Goal: Task Accomplishment & Management: Complete application form

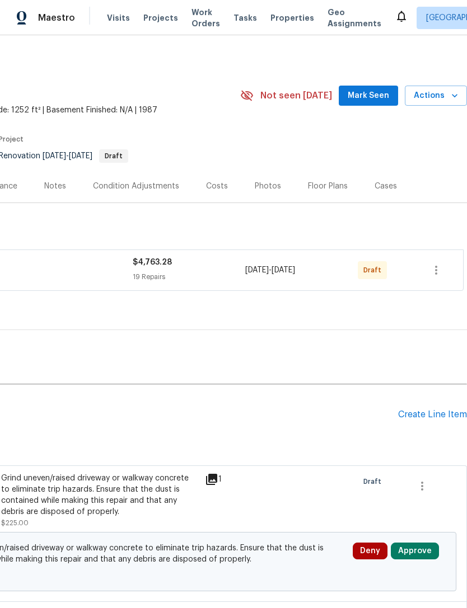
scroll to position [0, 166]
click at [379, 96] on span "Mark Seen" at bounding box center [368, 96] width 41 height 14
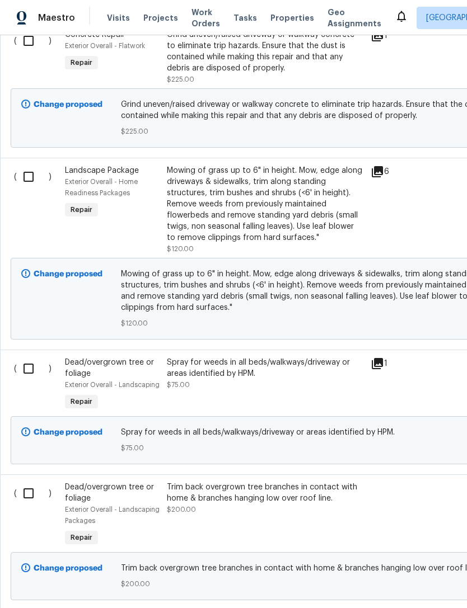
scroll to position [444, 0]
click at [25, 180] on input "checkbox" at bounding box center [33, 177] width 32 height 24
checkbox input "true"
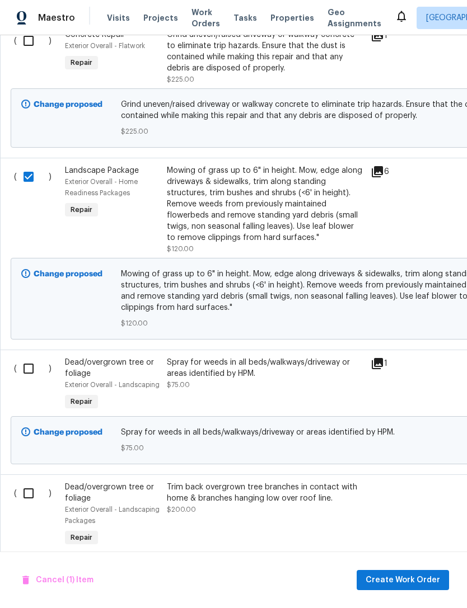
click at [26, 372] on input "checkbox" at bounding box center [33, 369] width 32 height 24
checkbox input "true"
click at [27, 493] on input "checkbox" at bounding box center [33, 494] width 32 height 24
checkbox input "true"
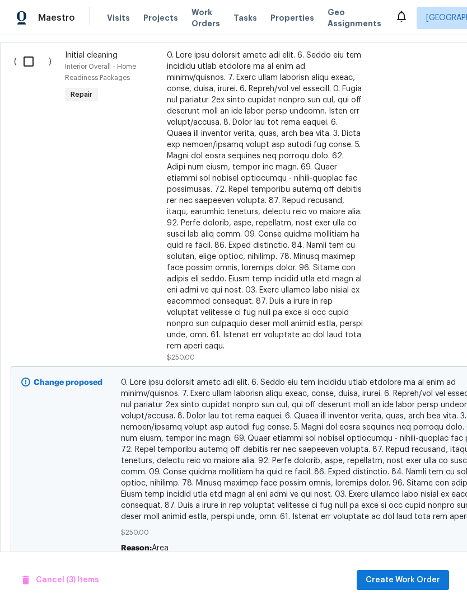
scroll to position [1037, 0]
click at [405, 582] on span "Create Work Order" at bounding box center [403, 581] width 74 height 14
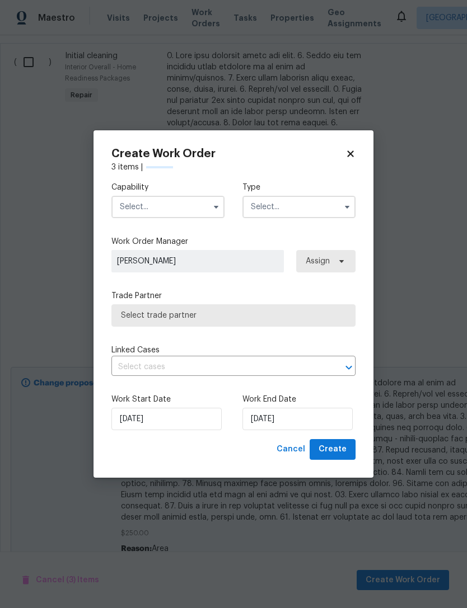
click at [181, 208] on input "text" at bounding box center [167, 207] width 113 height 22
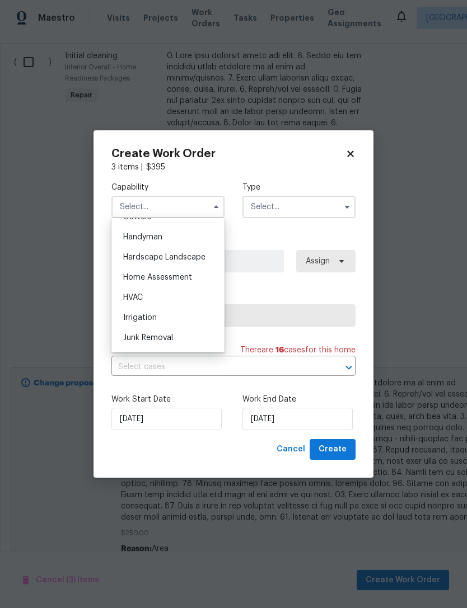
scroll to position [608, 0]
click at [194, 262] on span "Hardscape Landscape" at bounding box center [164, 259] width 82 height 8
type input "Hardscape Landscape"
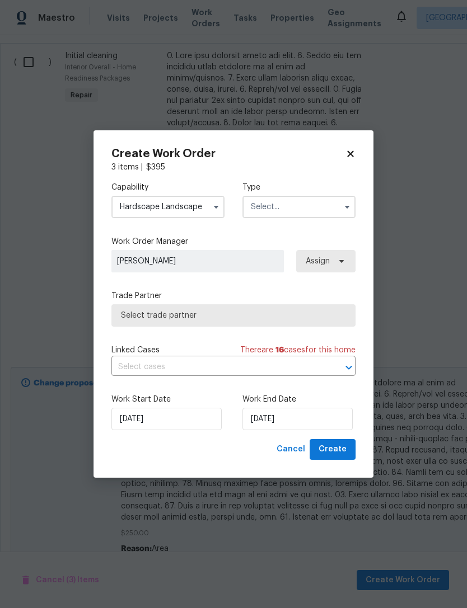
click at [315, 210] on input "text" at bounding box center [298, 207] width 113 height 22
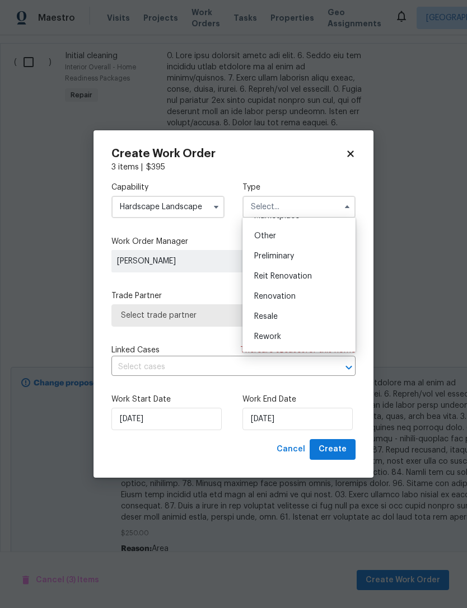
scroll to position [217, 0]
click at [307, 299] on div "Renovation" at bounding box center [298, 295] width 107 height 20
type input "Renovation"
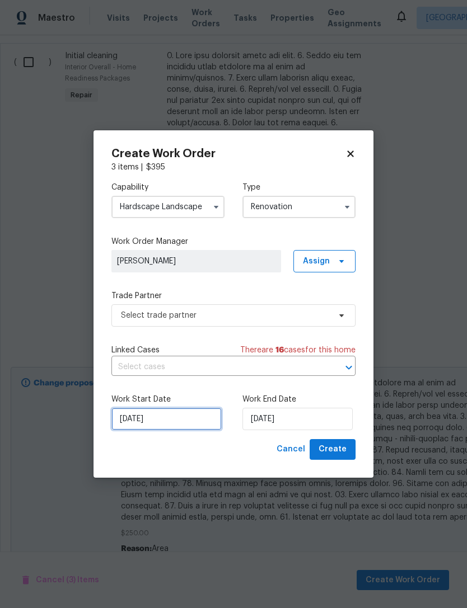
click at [184, 412] on input "[DATE]" at bounding box center [166, 419] width 110 height 22
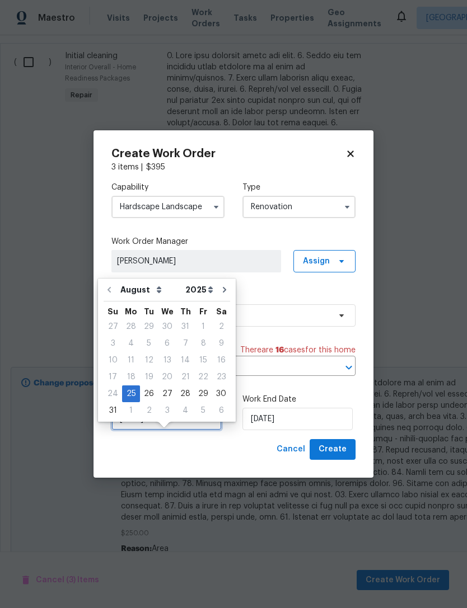
scroll to position [21, 0]
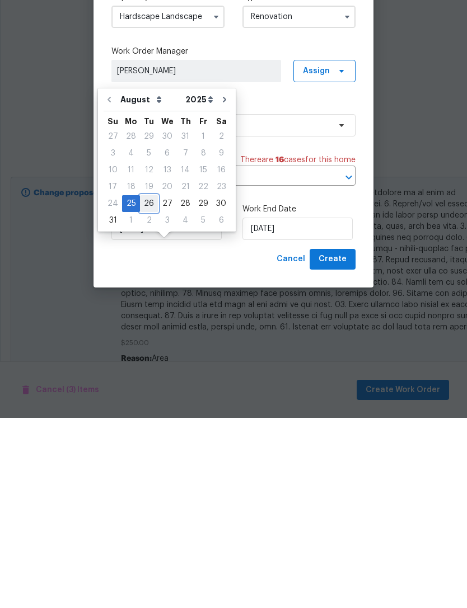
click at [147, 386] on div "26" at bounding box center [149, 394] width 18 height 16
type input "[DATE]"
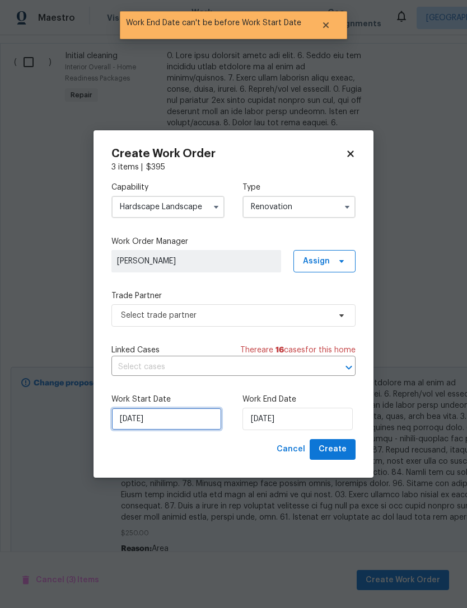
click at [173, 423] on input "[DATE]" at bounding box center [166, 419] width 110 height 22
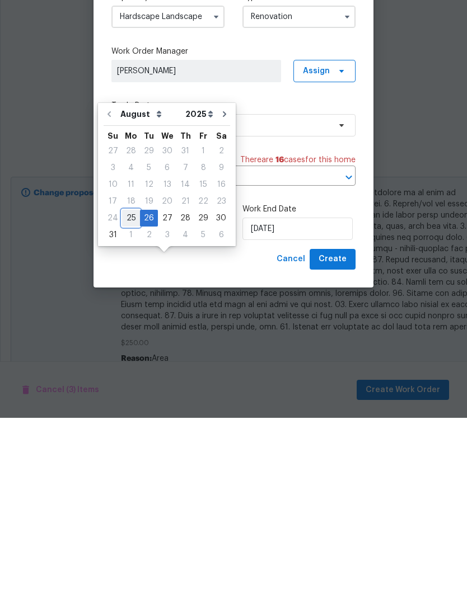
click at [127, 401] on div "25" at bounding box center [131, 409] width 18 height 16
type input "[DATE]"
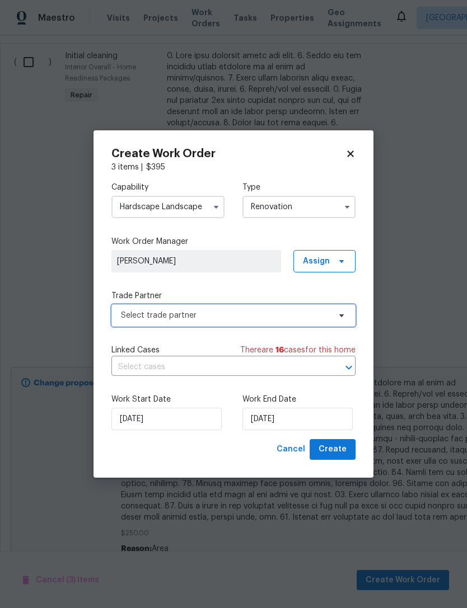
click at [255, 313] on span "Select trade partner" at bounding box center [225, 315] width 209 height 11
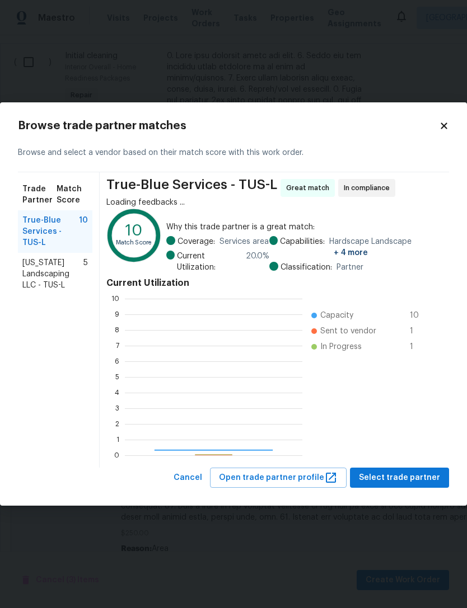
scroll to position [157, 177]
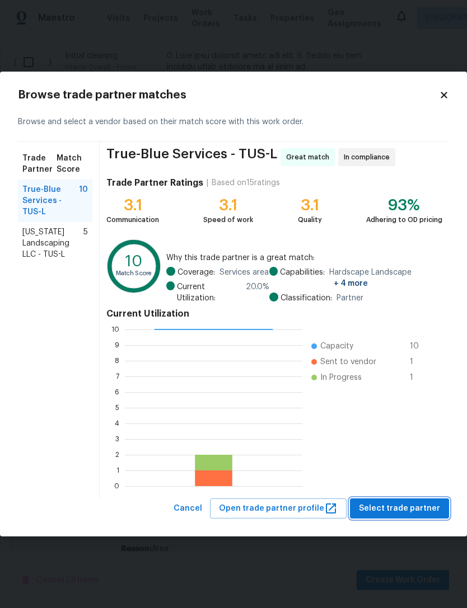
click at [420, 510] on span "Select trade partner" at bounding box center [399, 509] width 81 height 14
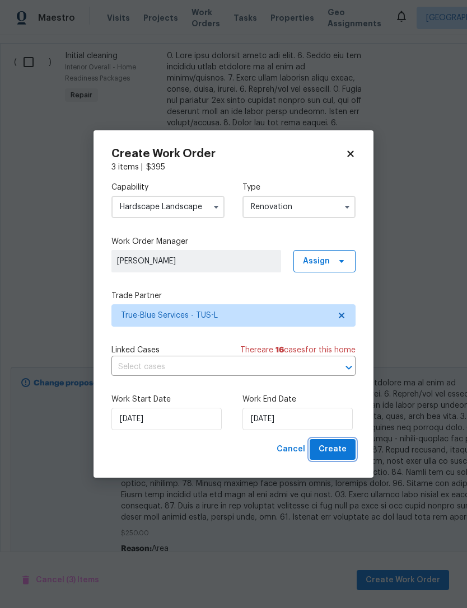
click at [347, 449] on button "Create" at bounding box center [333, 449] width 46 height 21
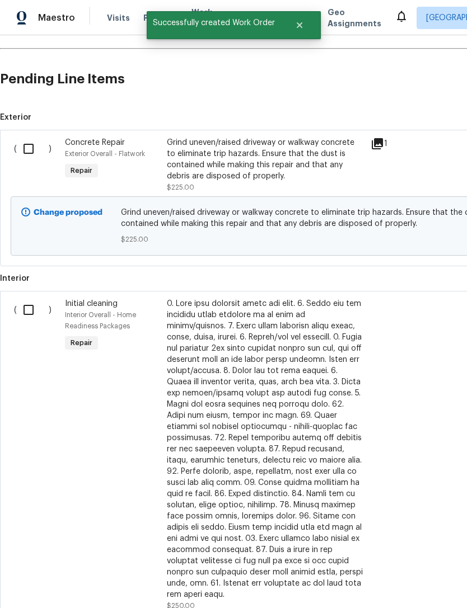
scroll to position [387, 0]
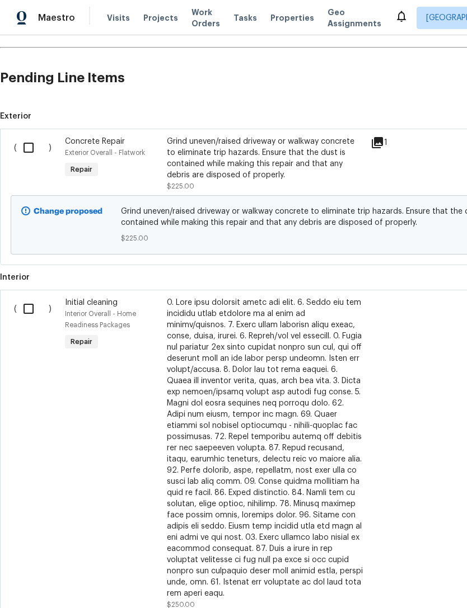
click at [26, 297] on input "checkbox" at bounding box center [33, 309] width 32 height 24
checkbox input "true"
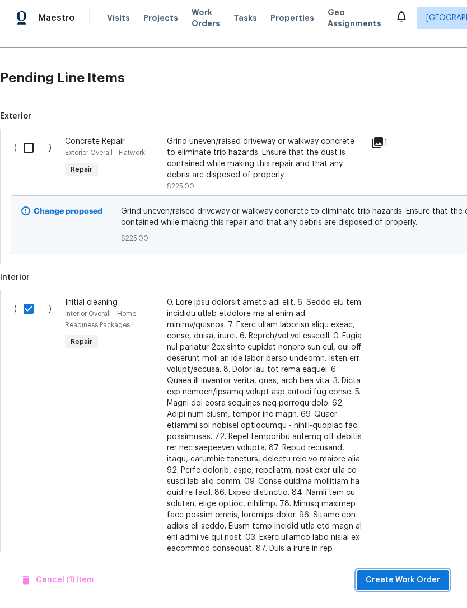
click at [406, 585] on span "Create Work Order" at bounding box center [403, 581] width 74 height 14
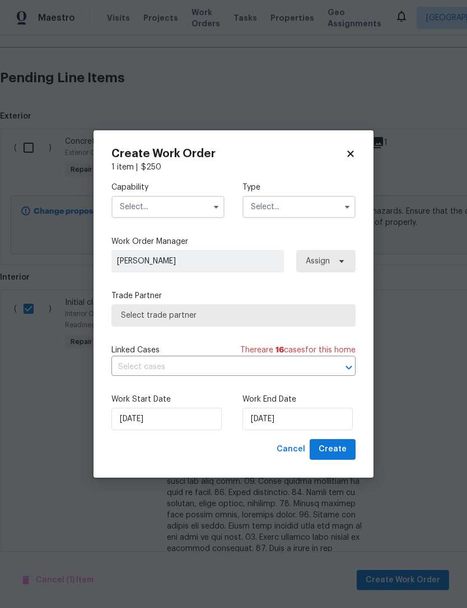
click at [189, 204] on input "text" at bounding box center [167, 207] width 113 height 22
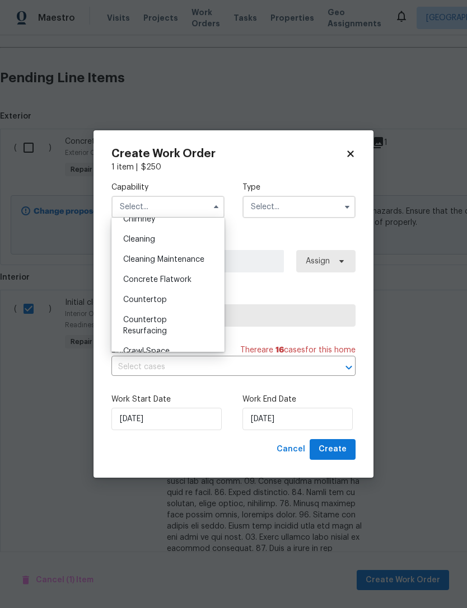
scroll to position [149, 0]
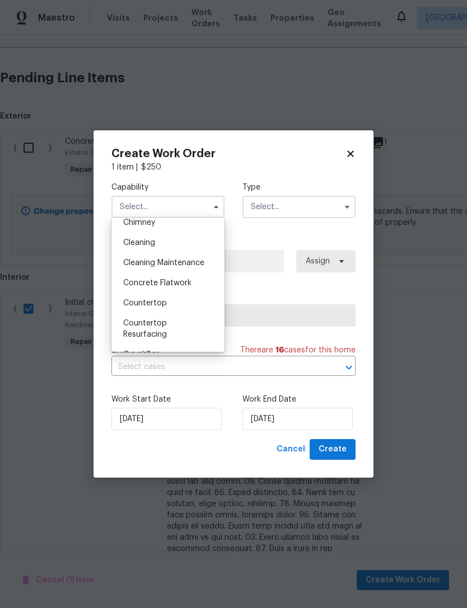
click at [182, 241] on div "Cleaning" at bounding box center [167, 243] width 107 height 20
type input "Cleaning"
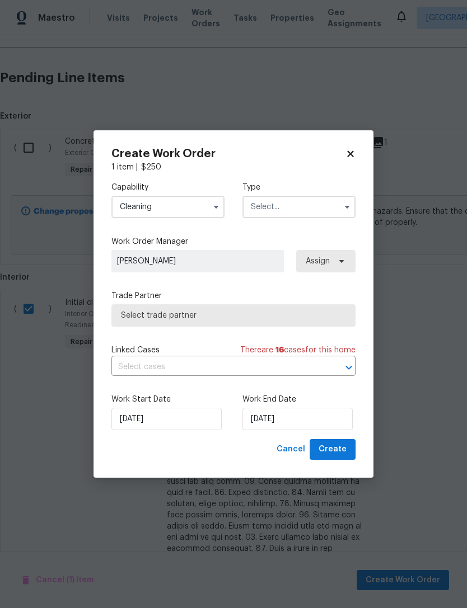
click at [316, 209] on input "text" at bounding box center [298, 207] width 113 height 22
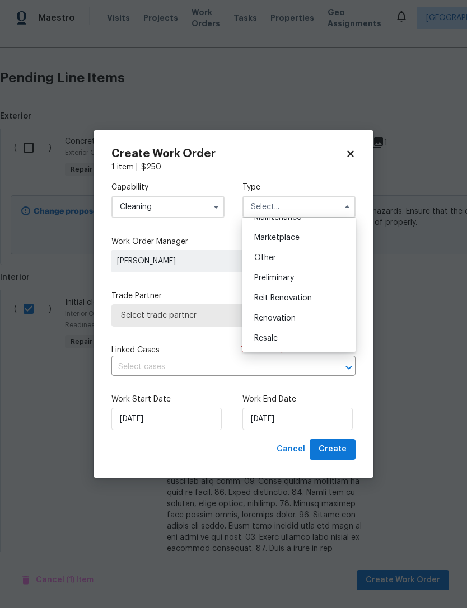
scroll to position [205, 0]
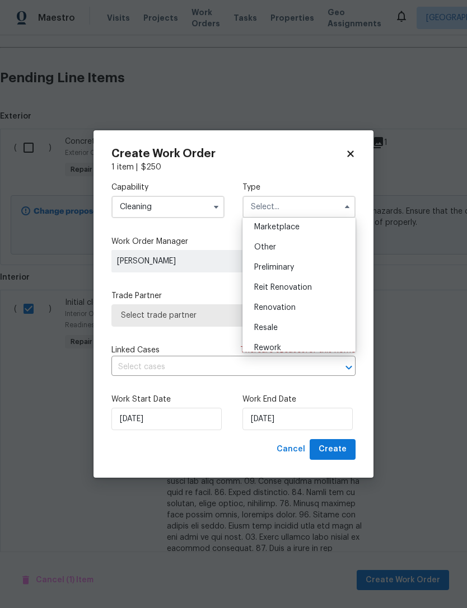
click at [304, 311] on div "Renovation" at bounding box center [298, 308] width 107 height 20
type input "Renovation"
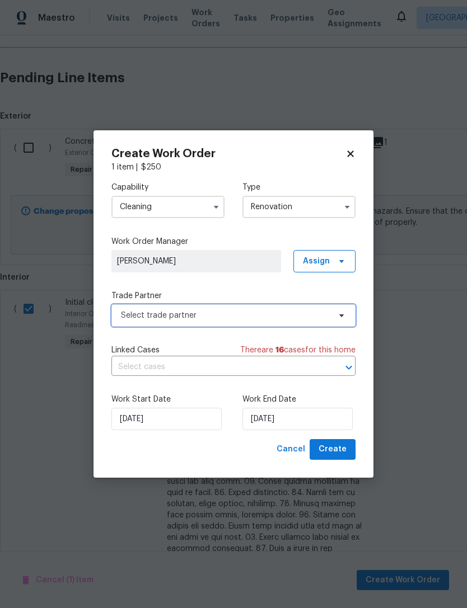
click at [268, 321] on span "Select trade partner" at bounding box center [233, 316] width 244 height 22
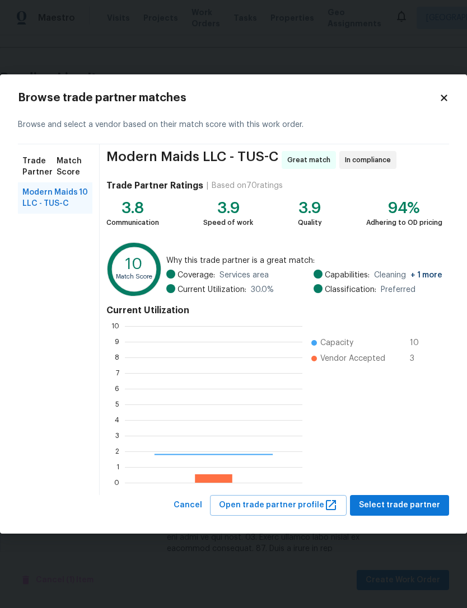
scroll to position [157, 177]
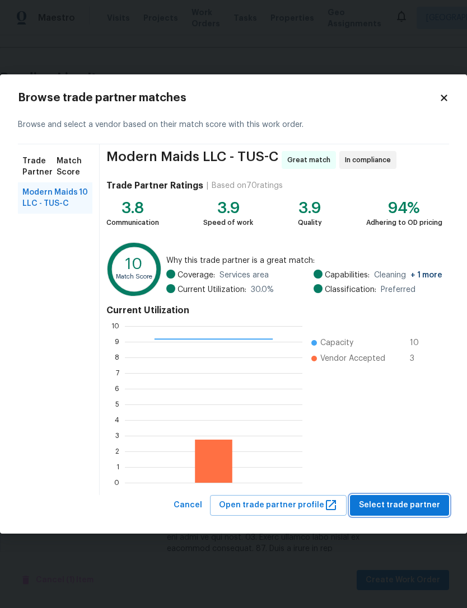
click at [420, 504] on span "Select trade partner" at bounding box center [399, 506] width 81 height 14
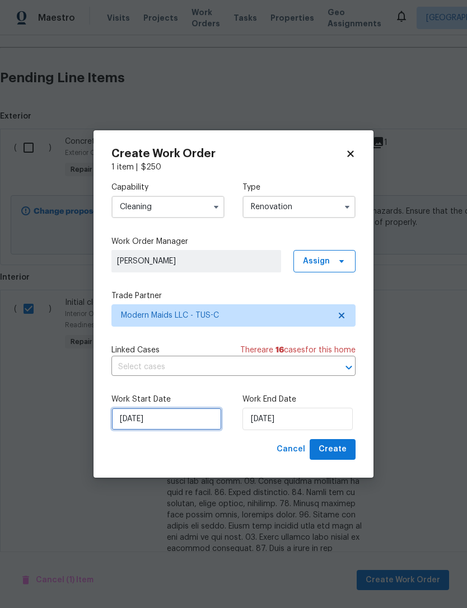
click at [202, 416] on input "[DATE]" at bounding box center [166, 419] width 110 height 22
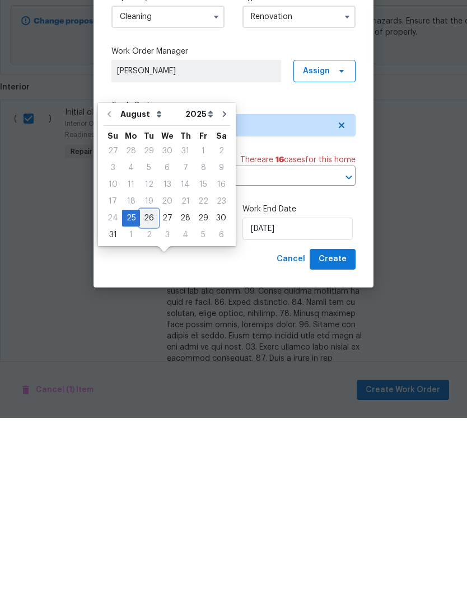
click at [150, 401] on div "26" at bounding box center [149, 409] width 18 height 16
type input "[DATE]"
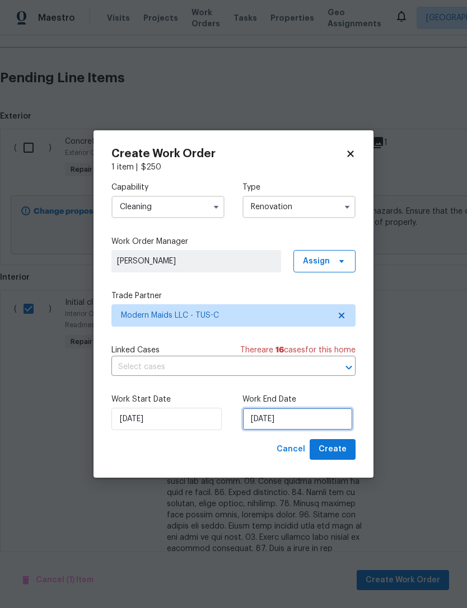
click at [315, 419] on input "[DATE]" at bounding box center [297, 419] width 110 height 22
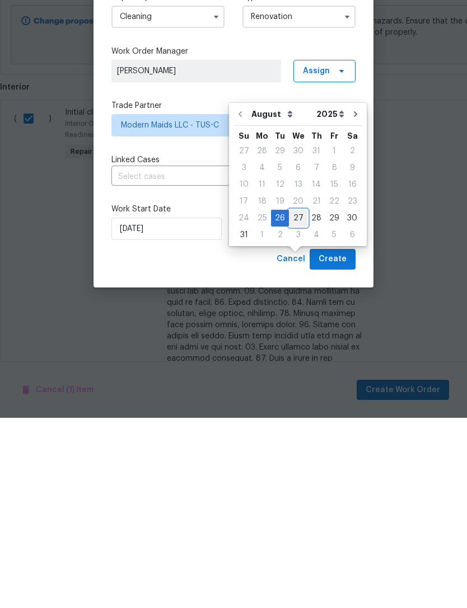
click at [298, 401] on div "27" at bounding box center [298, 409] width 18 height 16
type input "[DATE]"
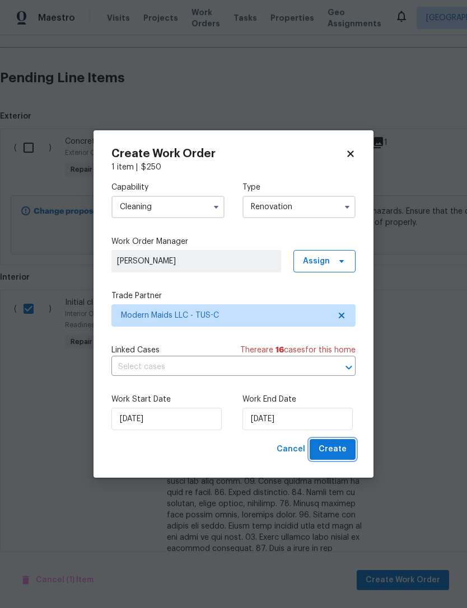
click at [346, 445] on button "Create" at bounding box center [333, 449] width 46 height 21
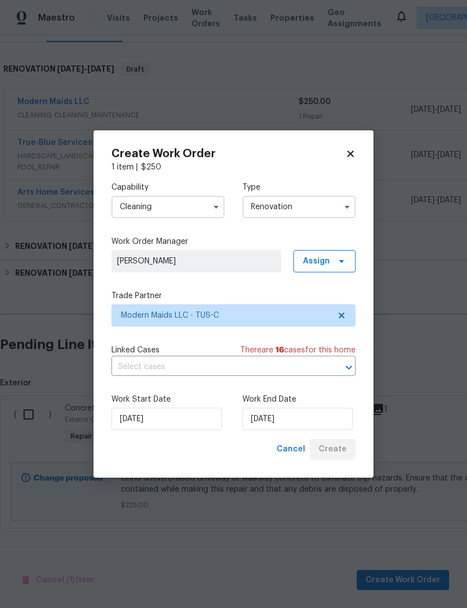
scroll to position [125, 0]
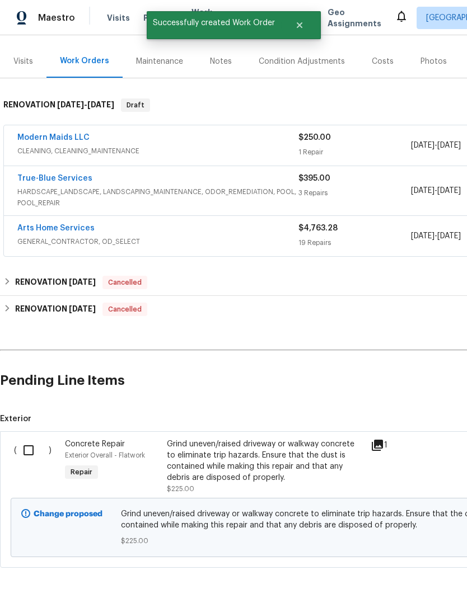
click at [38, 439] on input "checkbox" at bounding box center [33, 451] width 32 height 24
checkbox input "true"
click at [417, 578] on span "Create Work Order" at bounding box center [403, 581] width 74 height 14
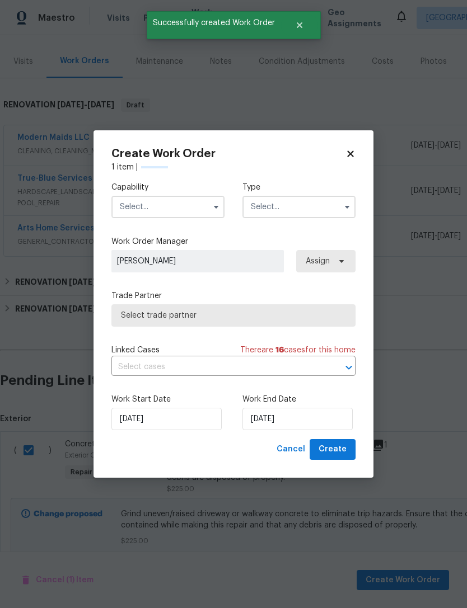
click at [181, 209] on input "text" at bounding box center [167, 207] width 113 height 22
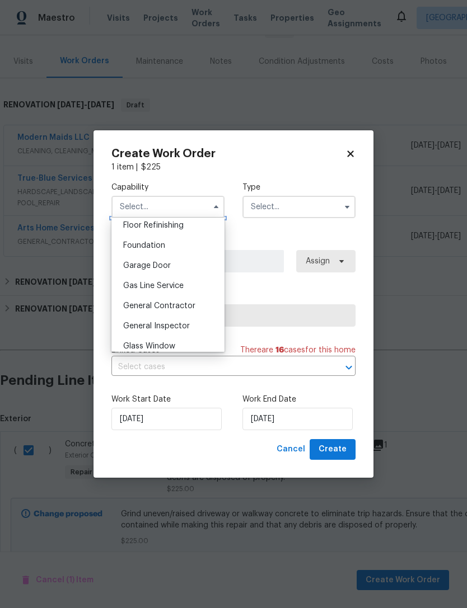
scroll to position [460, 0]
click at [188, 309] on span "General Contractor" at bounding box center [159, 306] width 72 height 8
type input "General Contractor"
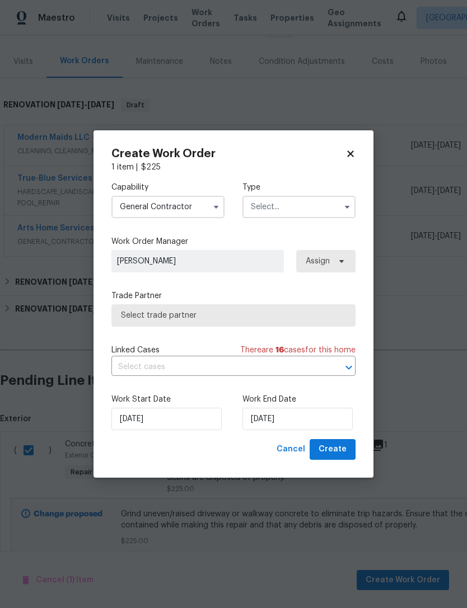
click at [312, 210] on input "text" at bounding box center [298, 207] width 113 height 22
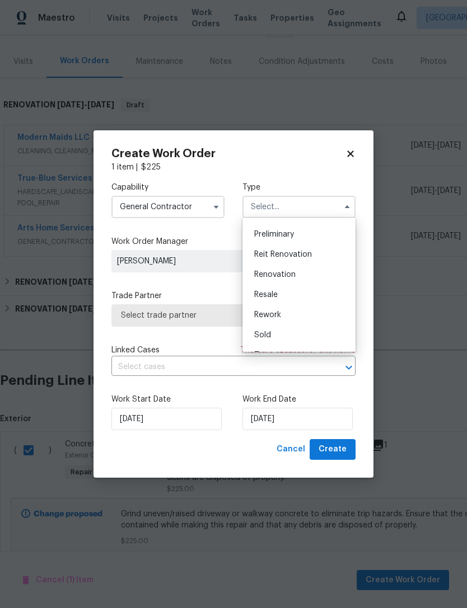
scroll to position [242, 0]
click at [314, 271] on div "Renovation" at bounding box center [298, 270] width 107 height 20
type input "Renovation"
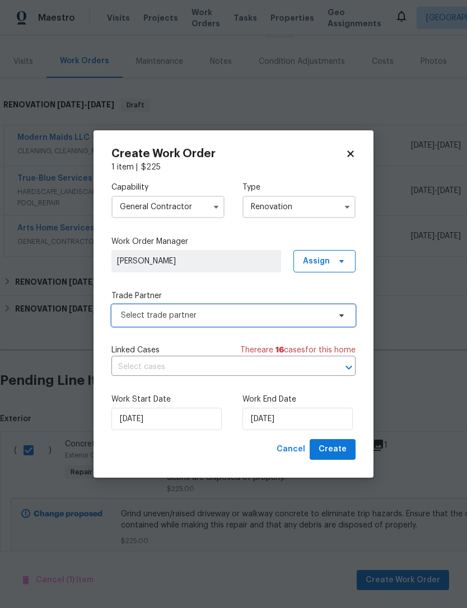
click at [260, 312] on span "Select trade partner" at bounding box center [225, 315] width 209 height 11
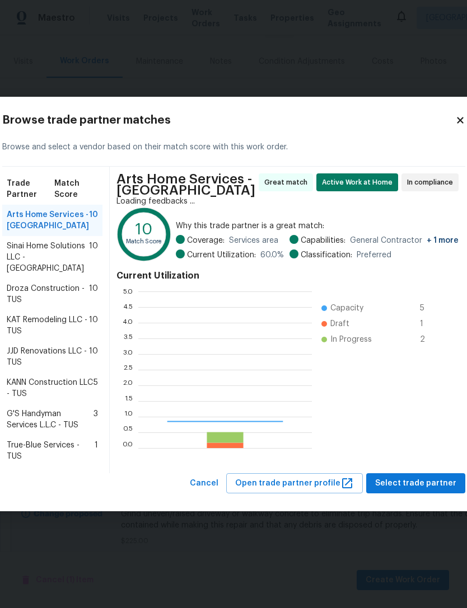
scroll to position [157, 174]
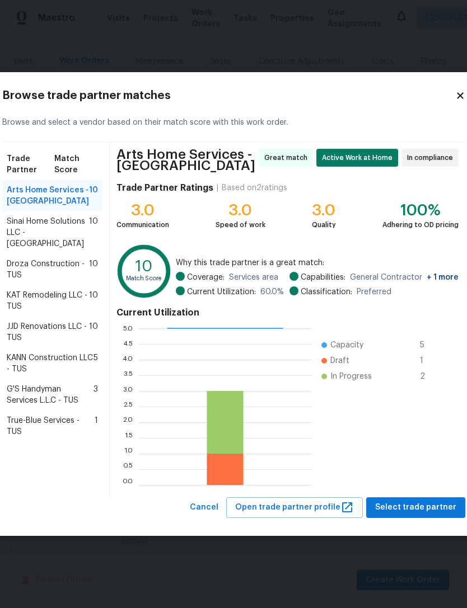
click at [36, 278] on span "Droza Construction - TUS" at bounding box center [48, 270] width 82 height 22
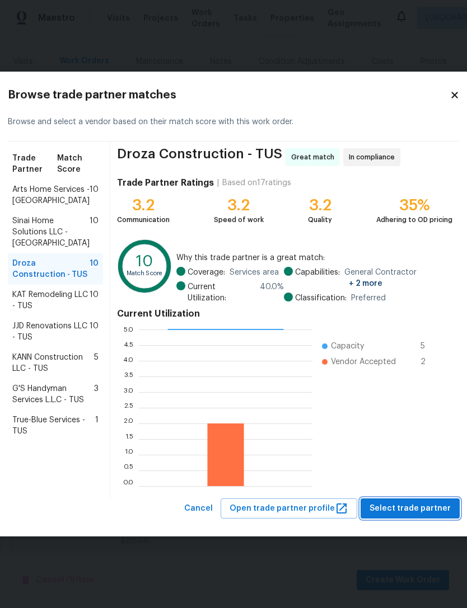
click at [415, 508] on span "Select trade partner" at bounding box center [409, 509] width 81 height 14
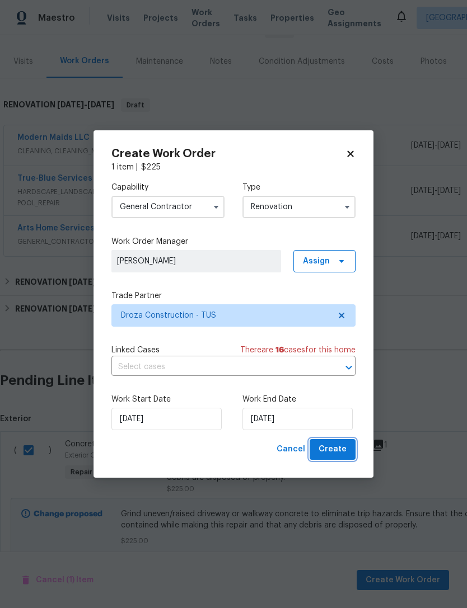
click at [343, 453] on span "Create" at bounding box center [332, 450] width 28 height 14
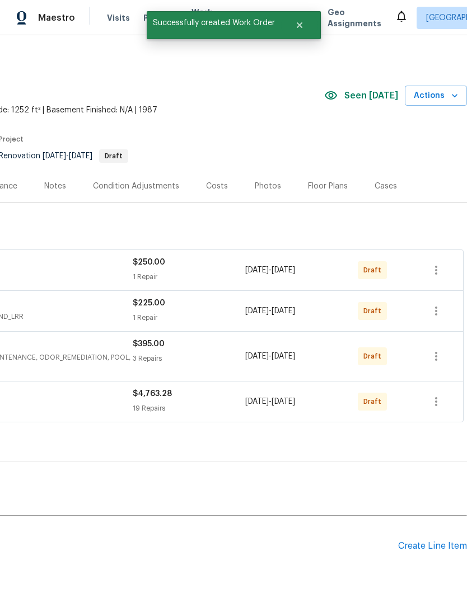
scroll to position [0, 166]
click at [442, 395] on icon "button" at bounding box center [435, 401] width 13 height 13
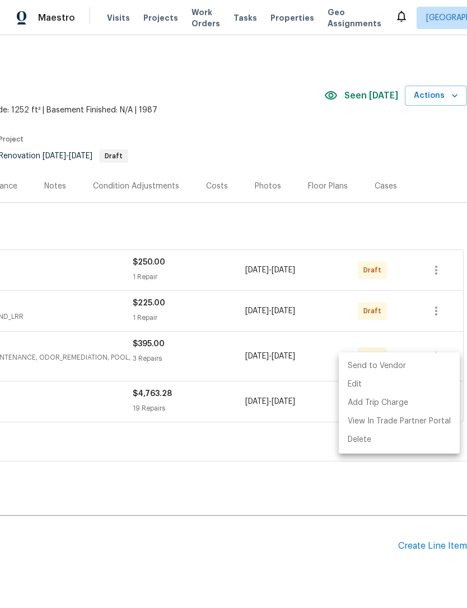
click at [429, 364] on li "Send to Vendor" at bounding box center [399, 366] width 121 height 18
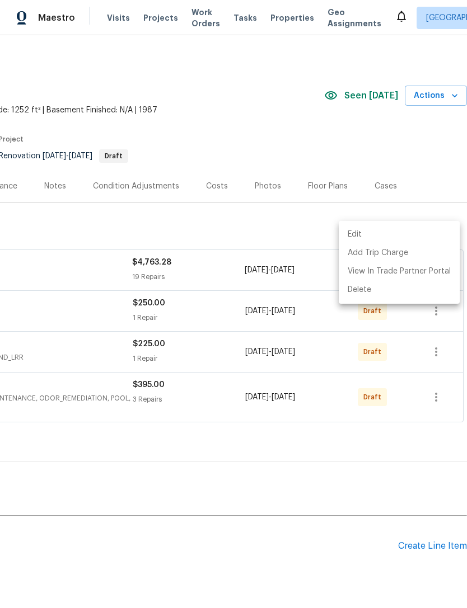
click at [435, 359] on div at bounding box center [233, 304] width 467 height 608
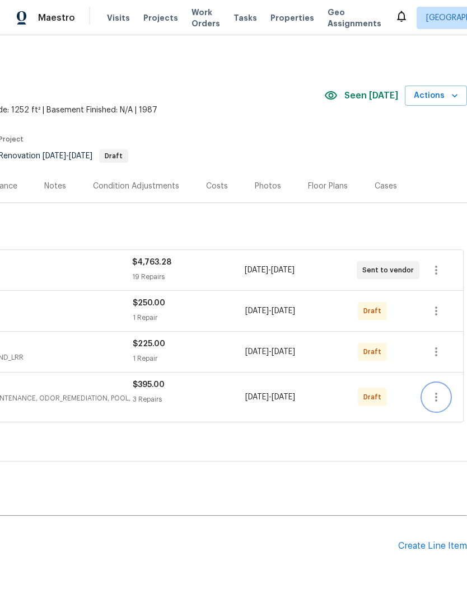
click at [437, 391] on icon "button" at bounding box center [435, 397] width 13 height 13
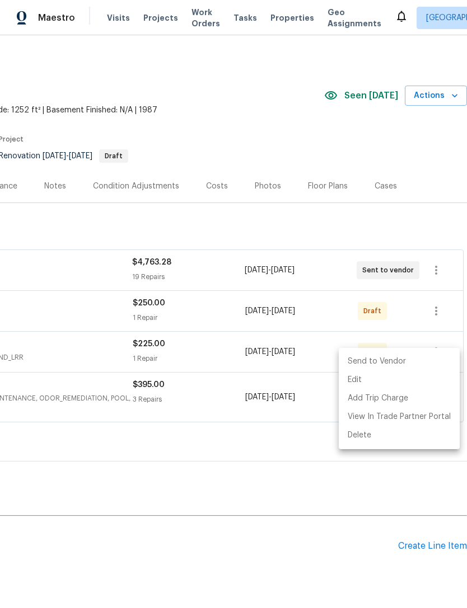
click at [423, 362] on li "Send to Vendor" at bounding box center [399, 362] width 121 height 18
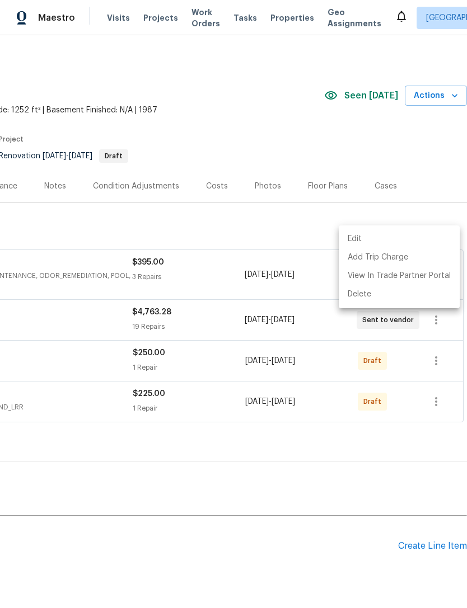
click at [435, 368] on div at bounding box center [233, 304] width 467 height 608
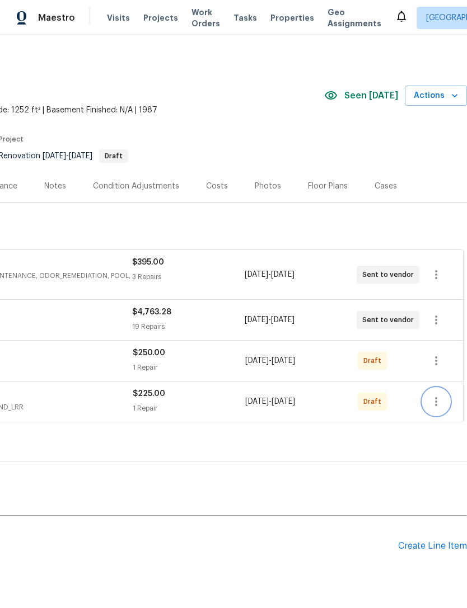
click at [435, 395] on icon "button" at bounding box center [435, 401] width 13 height 13
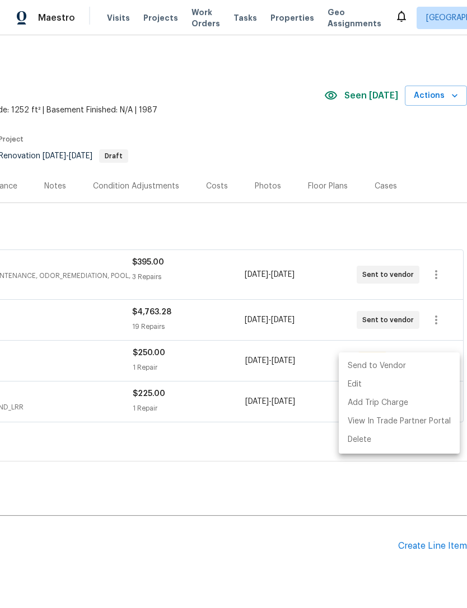
click at [428, 364] on li "Send to Vendor" at bounding box center [399, 366] width 121 height 18
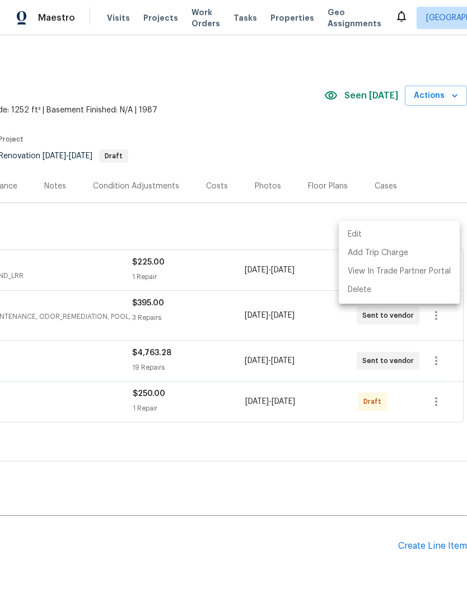
click at [431, 367] on div at bounding box center [233, 304] width 467 height 608
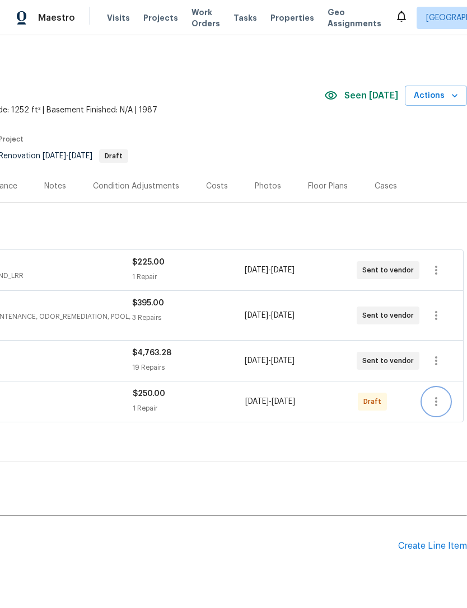
click at [437, 395] on icon "button" at bounding box center [435, 401] width 13 height 13
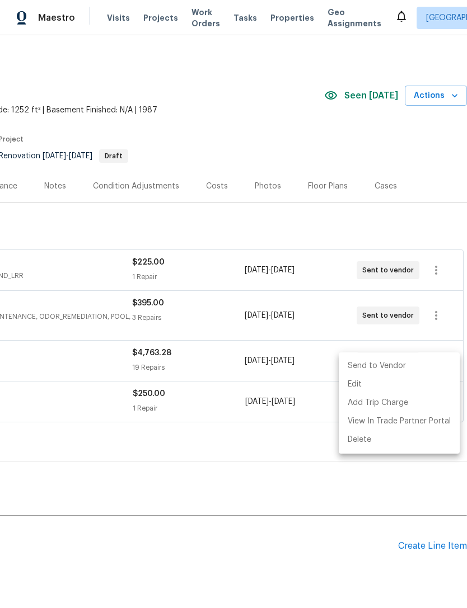
click at [425, 362] on li "Send to Vendor" at bounding box center [399, 366] width 121 height 18
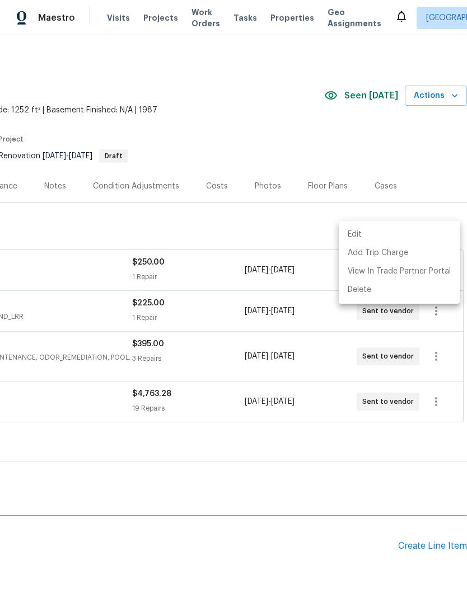
click at [392, 432] on div at bounding box center [233, 304] width 467 height 608
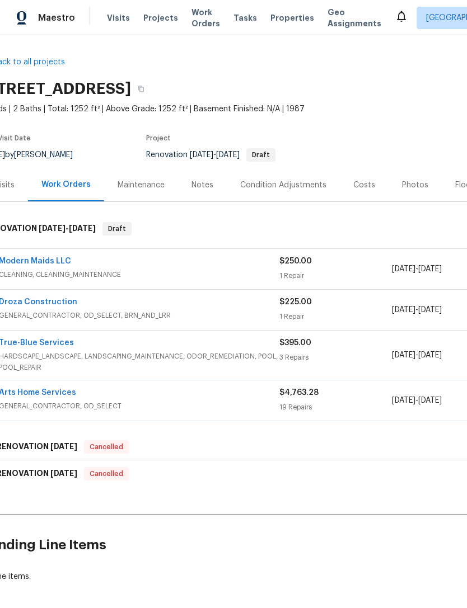
scroll to position [1, 3]
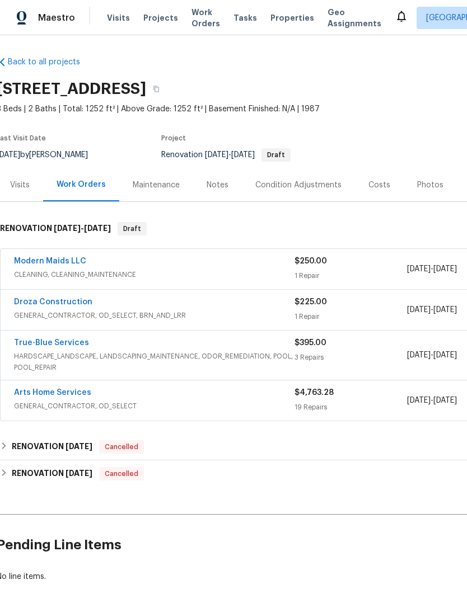
click at [45, 389] on link "Arts Home Services" at bounding box center [52, 393] width 77 height 8
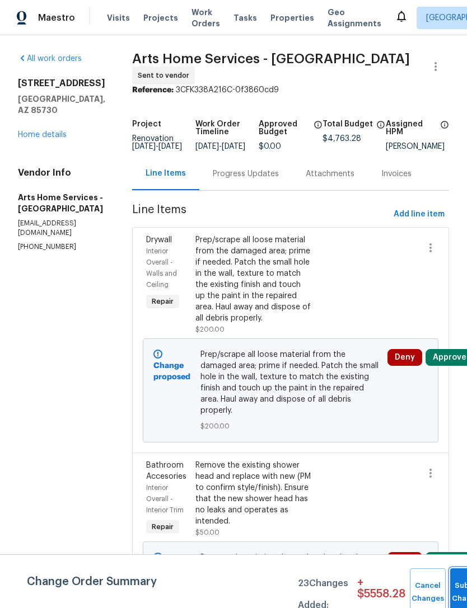
click at [461, 588] on button "Submit Changes" at bounding box center [468, 593] width 36 height 48
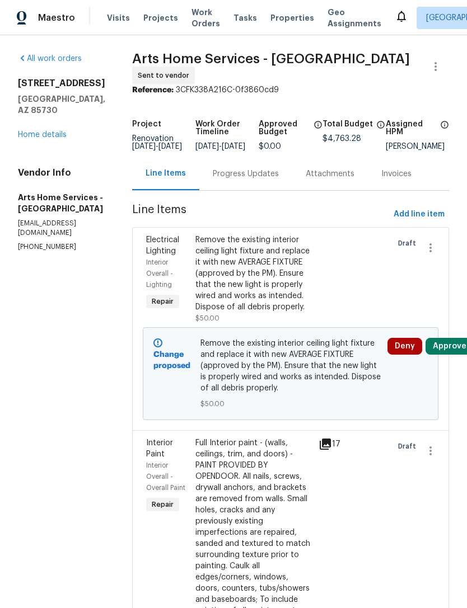
click at [448, 353] on button "Approve" at bounding box center [449, 346] width 48 height 17
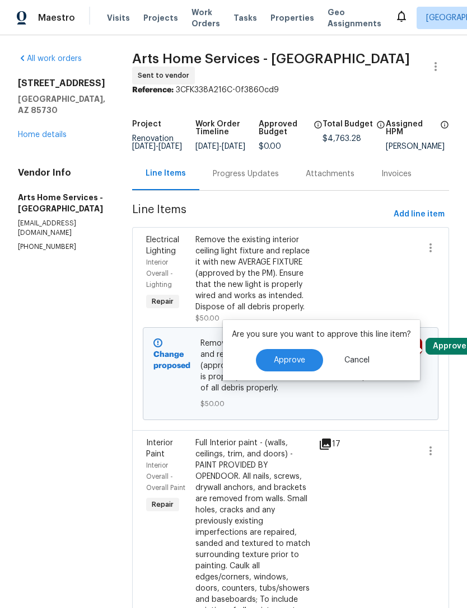
click at [296, 361] on span "Approve" at bounding box center [289, 361] width 31 height 8
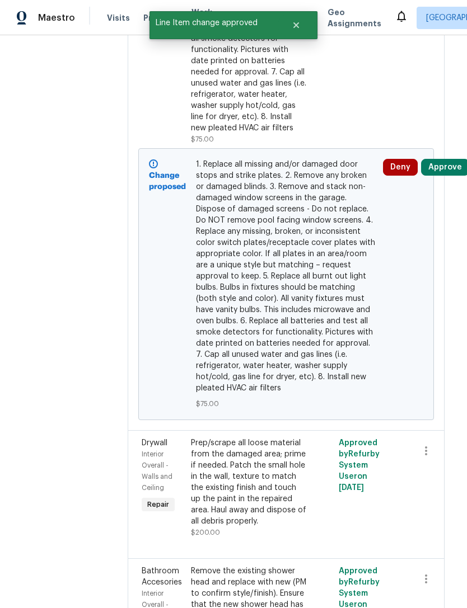
scroll to position [471, 4]
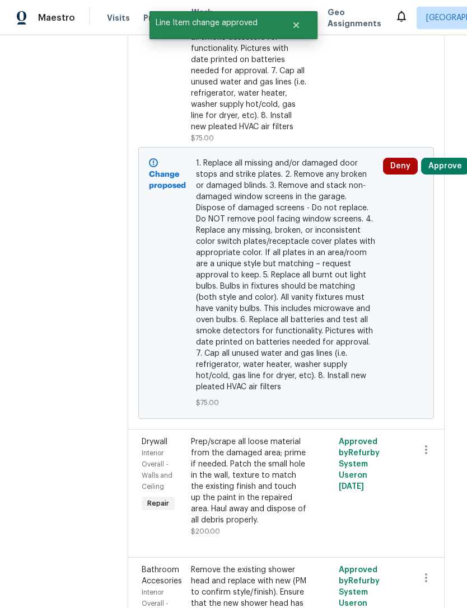
click at [453, 172] on button "Approve" at bounding box center [445, 166] width 48 height 17
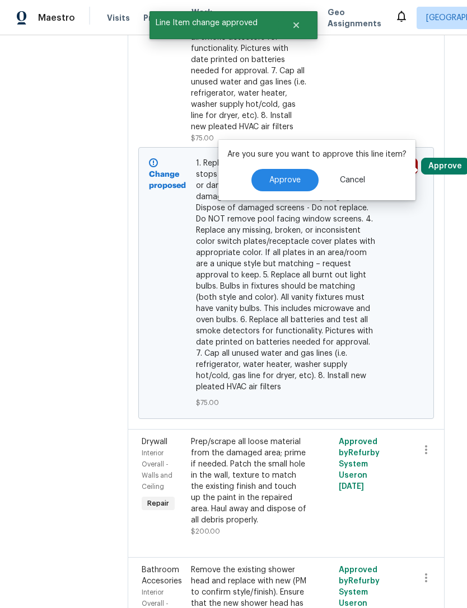
click at [298, 180] on span "Approve" at bounding box center [284, 180] width 31 height 8
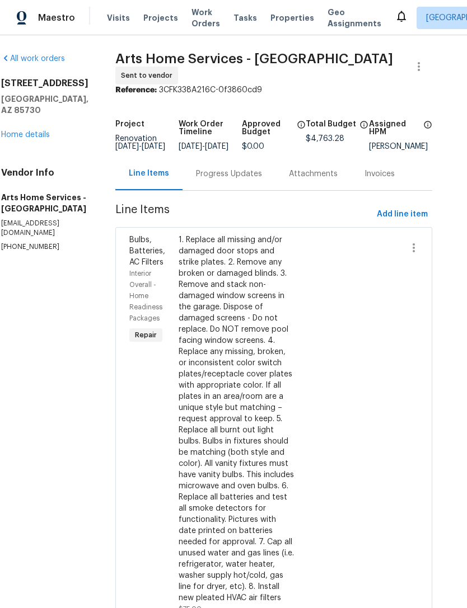
scroll to position [0, 17]
click at [21, 137] on link "Home details" at bounding box center [25, 135] width 49 height 8
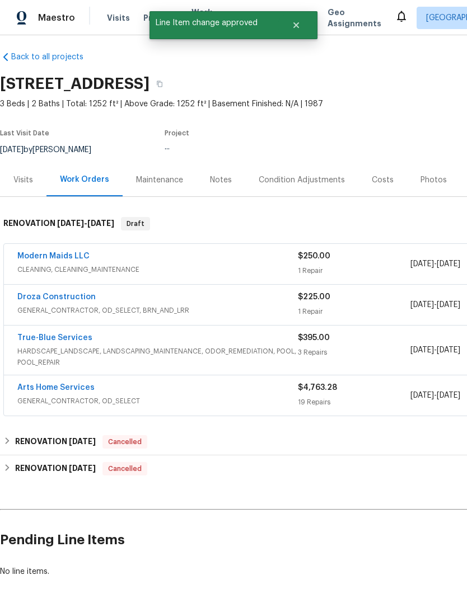
scroll to position [6, 0]
click at [83, 299] on link "Droza Construction" at bounding box center [56, 298] width 78 height 8
